Goal: Book appointment/travel/reservation

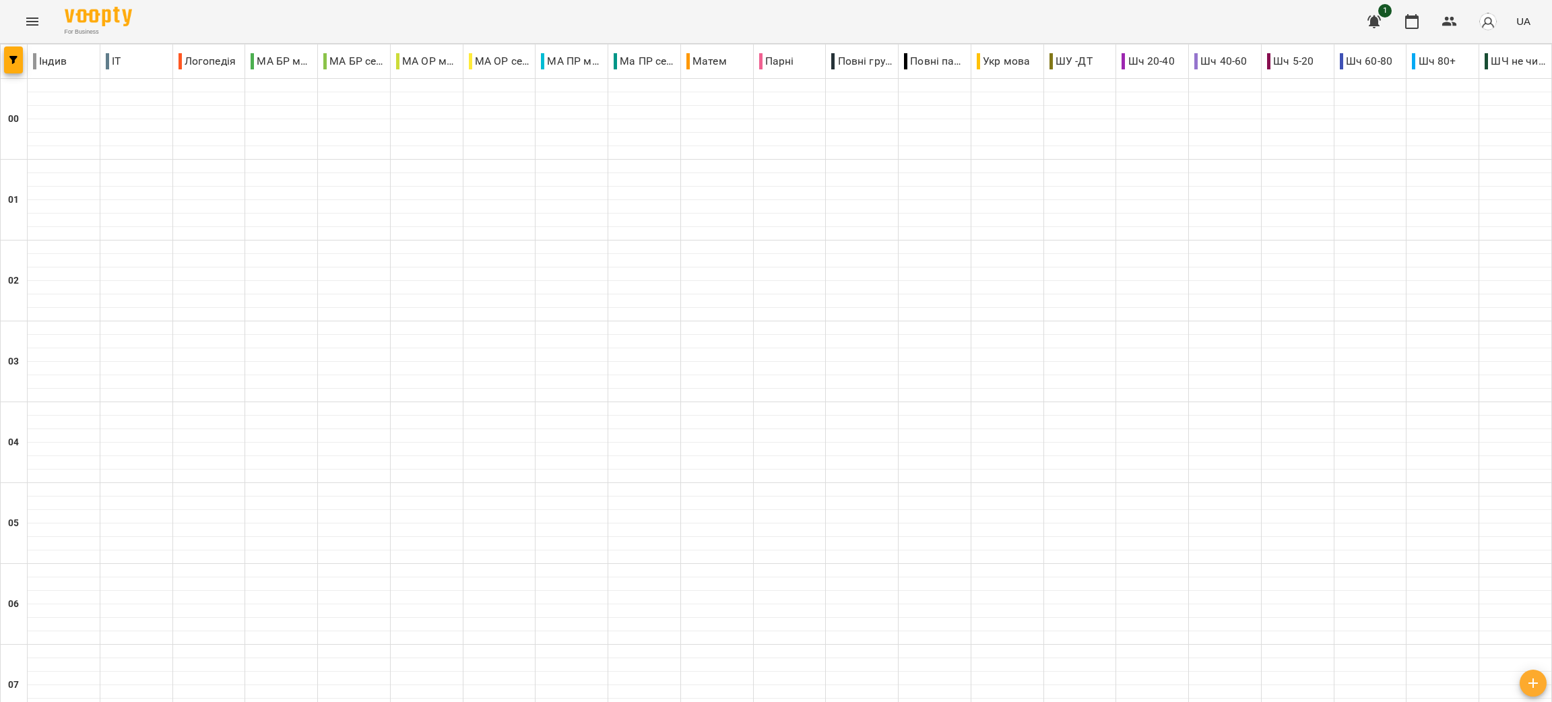
scroll to position [1406, 0]
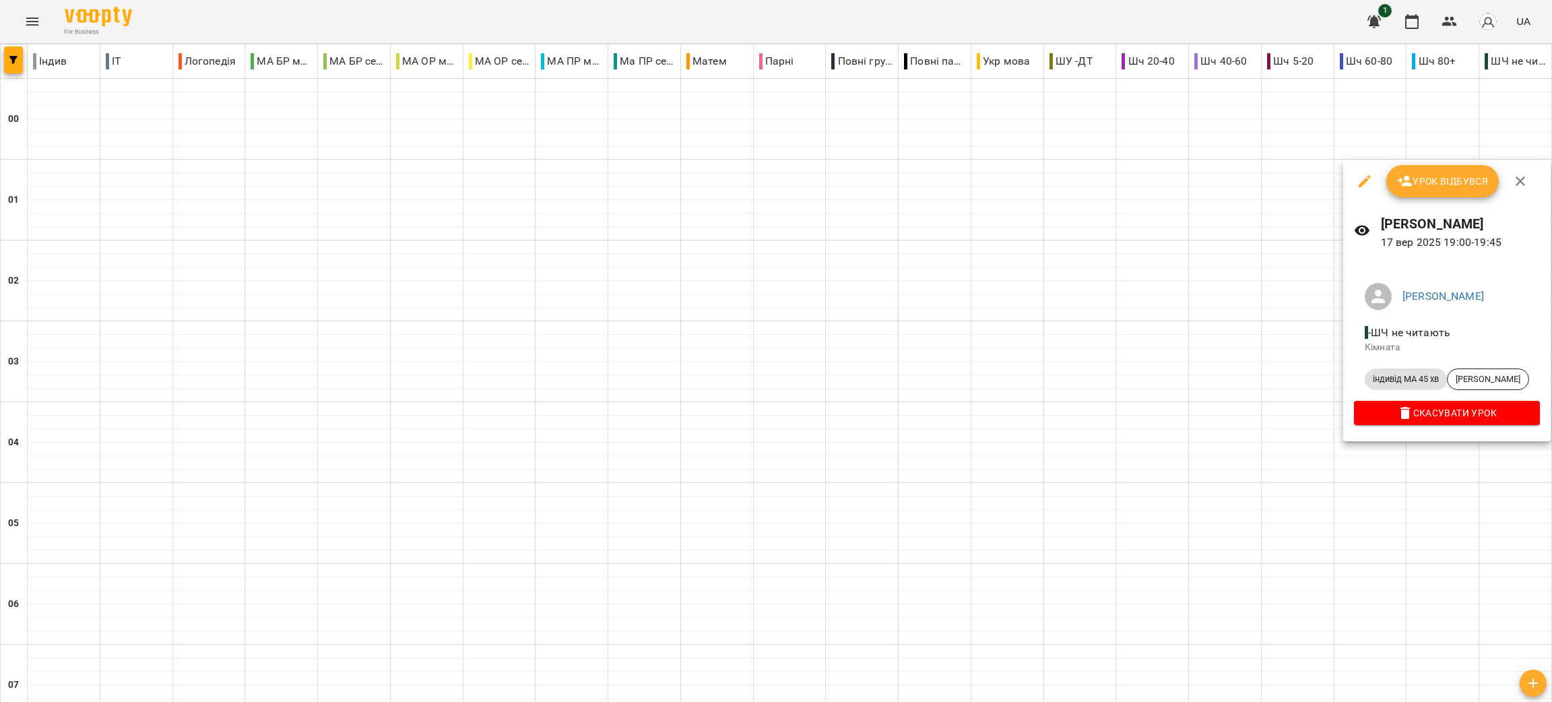
click at [832, 630] on div at bounding box center [776, 351] width 1552 height 702
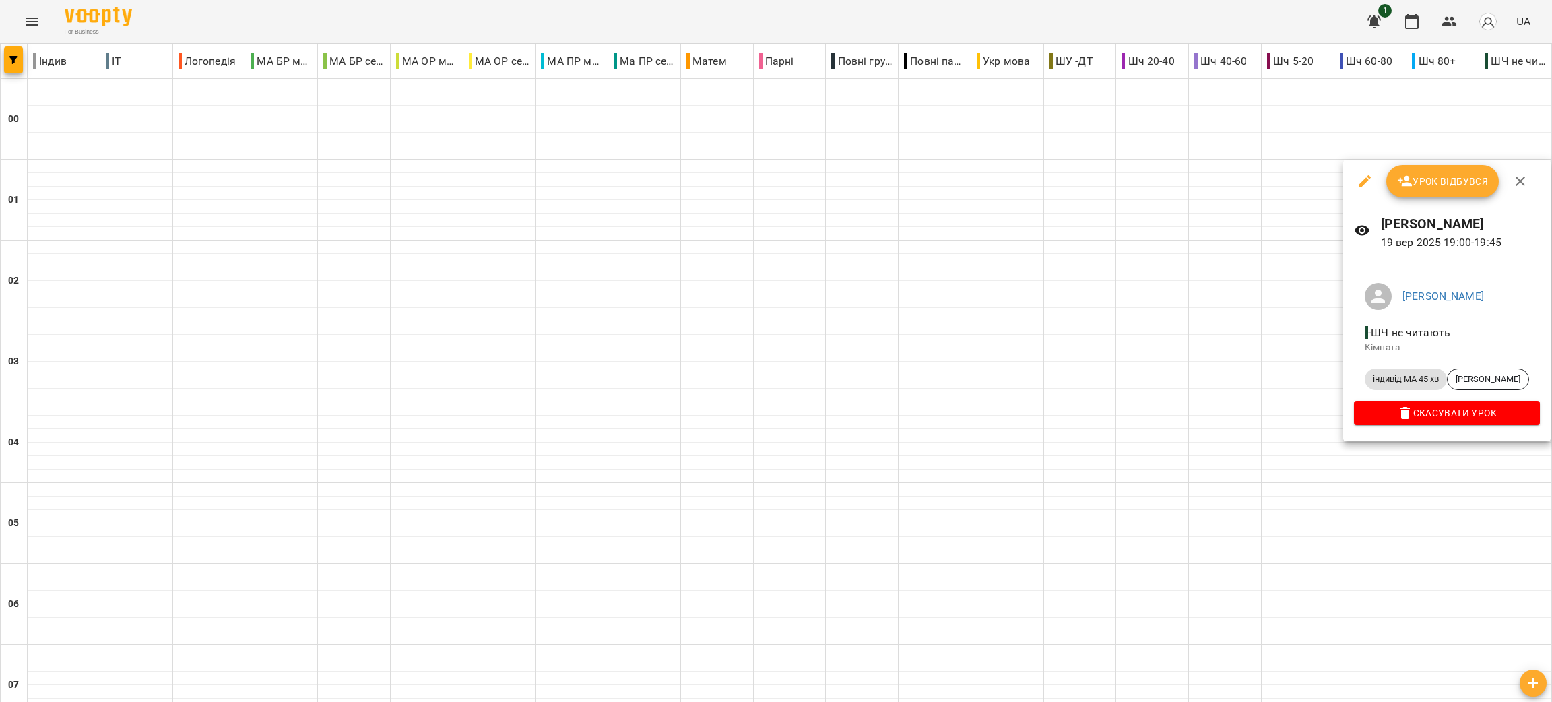
click at [1199, 461] on div at bounding box center [776, 351] width 1552 height 702
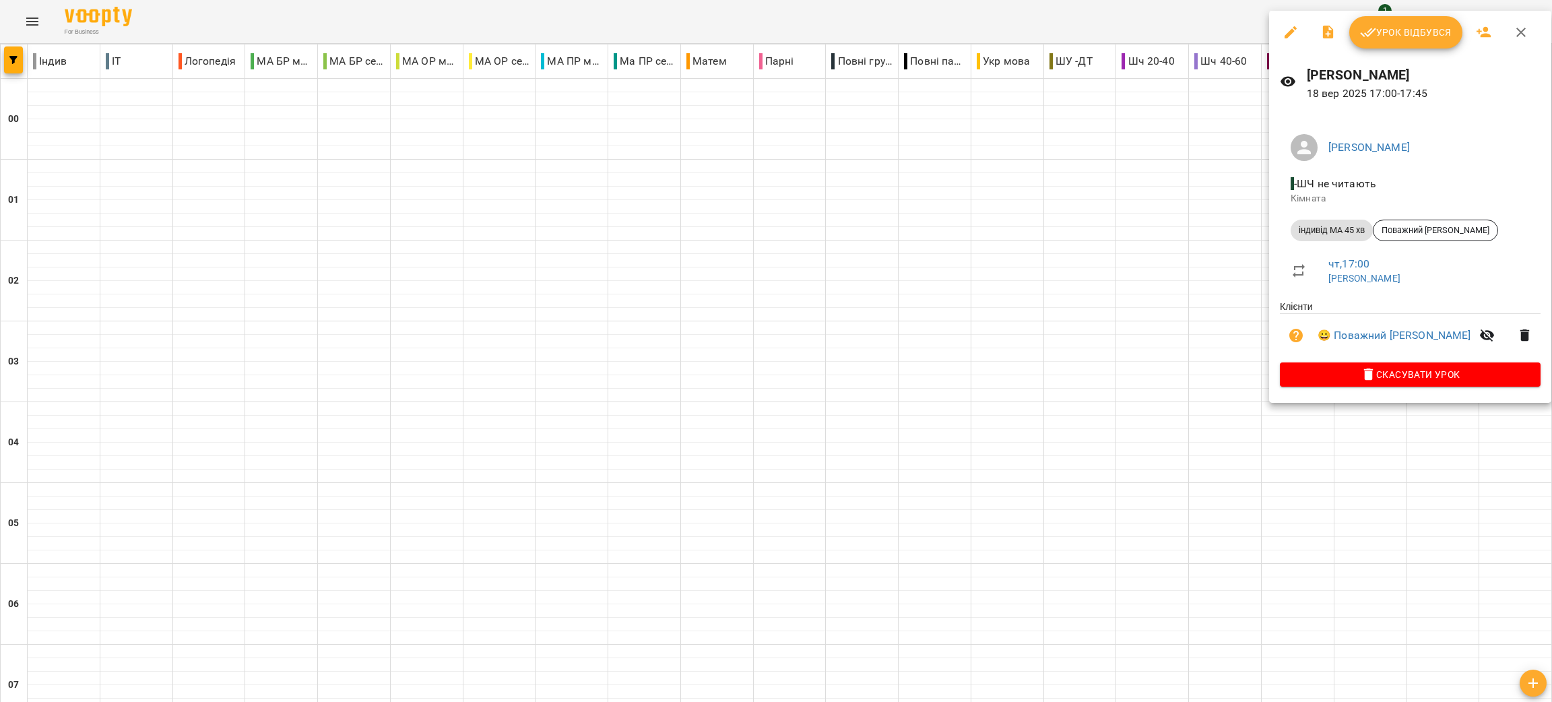
click at [1286, 634] on div at bounding box center [776, 351] width 1552 height 702
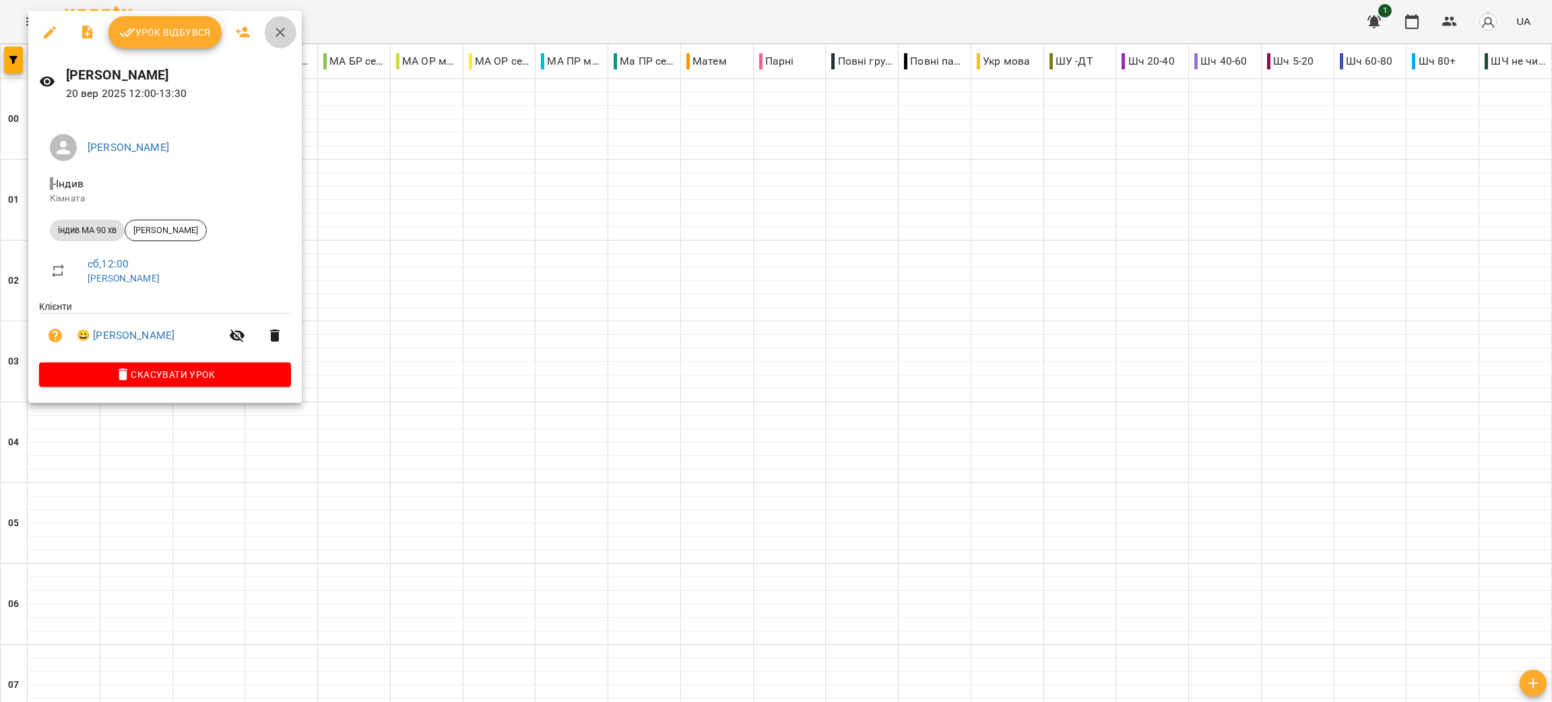
click at [277, 23] on button "button" at bounding box center [280, 32] width 32 height 32
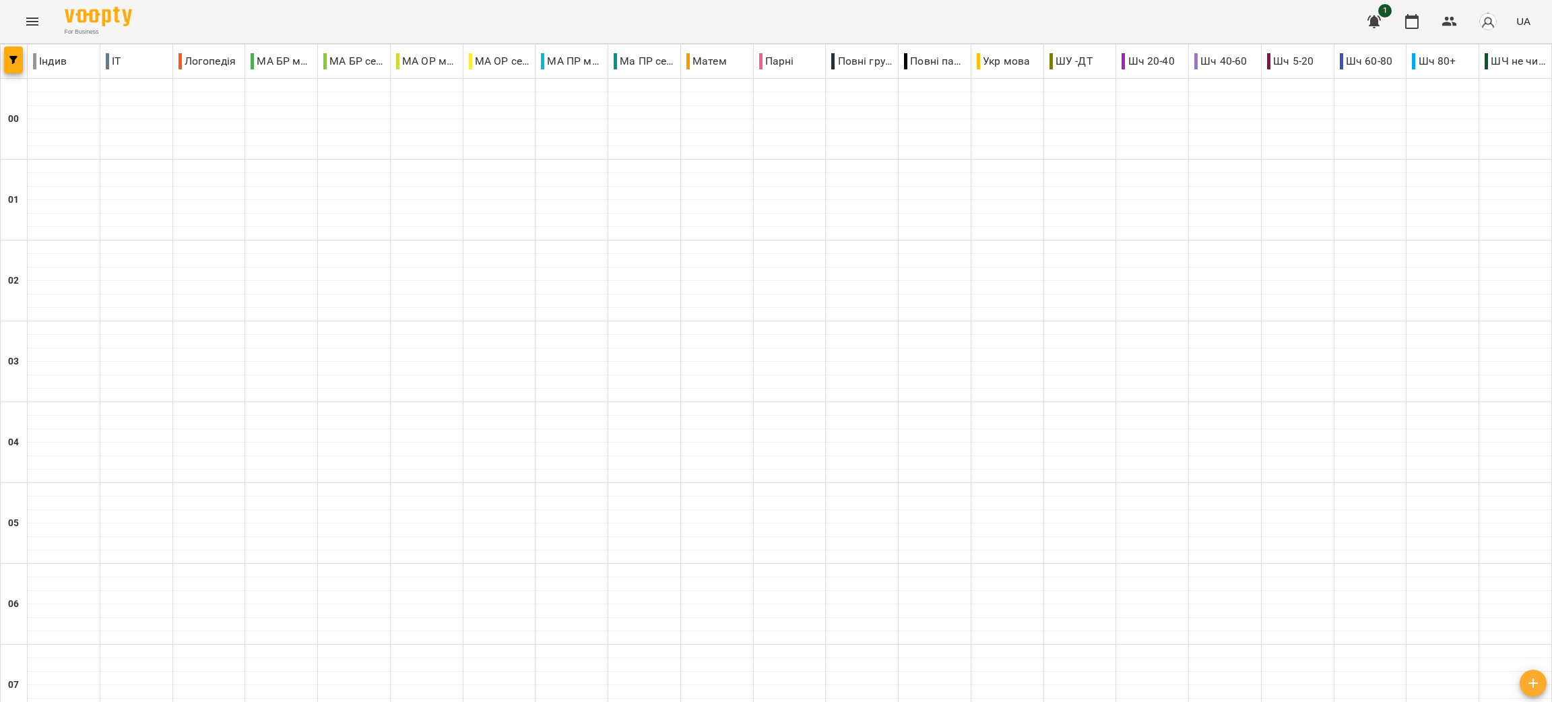
scroll to position [973, 0]
